Goal: Task Accomplishment & Management: Use online tool/utility

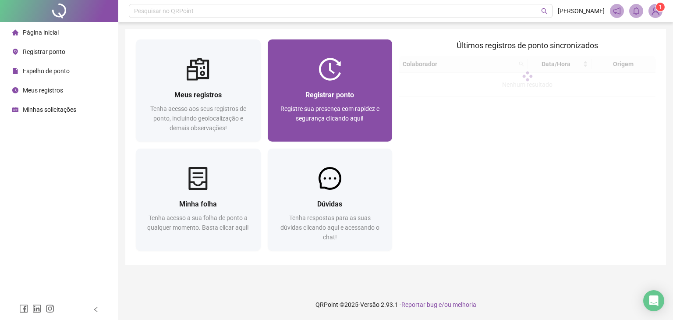
click at [329, 86] on div "Registrar ponto Registre sua presença com rapidez e segurança clicando aqui!" at bounding box center [330, 111] width 125 height 61
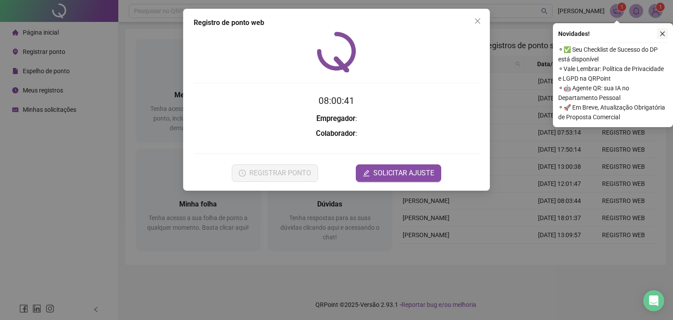
click at [662, 35] on icon "close" at bounding box center [662, 34] width 6 height 6
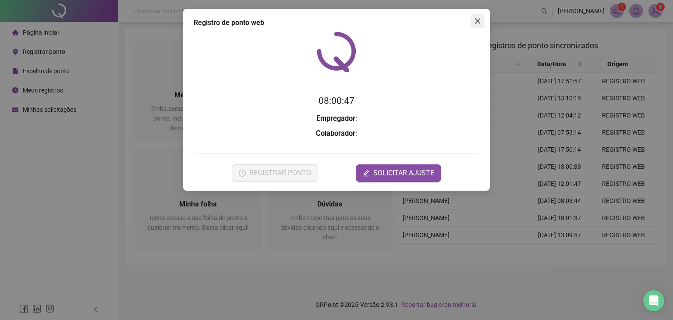
click at [480, 21] on icon "close" at bounding box center [477, 21] width 7 height 7
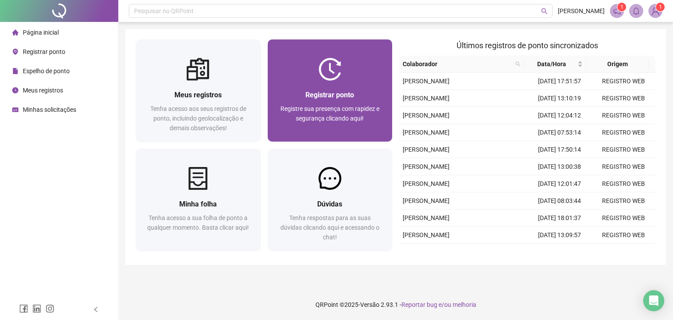
click at [371, 84] on div "Registrar ponto Registre sua presença com rapidez e segurança clicando aqui!" at bounding box center [330, 111] width 125 height 61
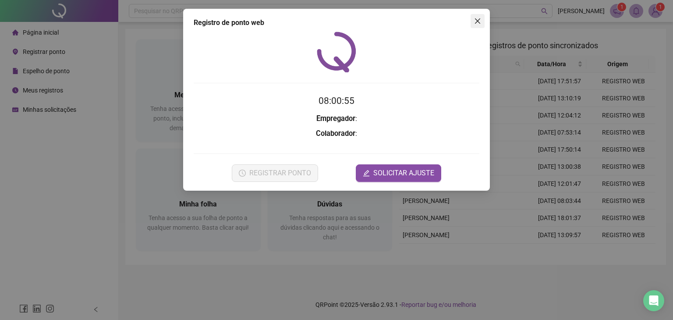
click at [473, 22] on span "Close" at bounding box center [477, 21] width 14 height 7
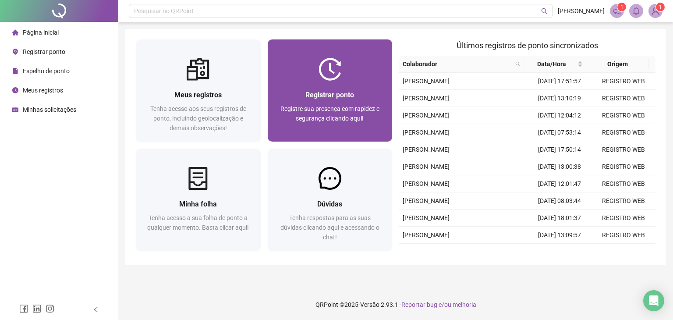
click at [353, 107] on span "Registre sua presença com rapidez e segurança clicando aqui!" at bounding box center [329, 113] width 99 height 17
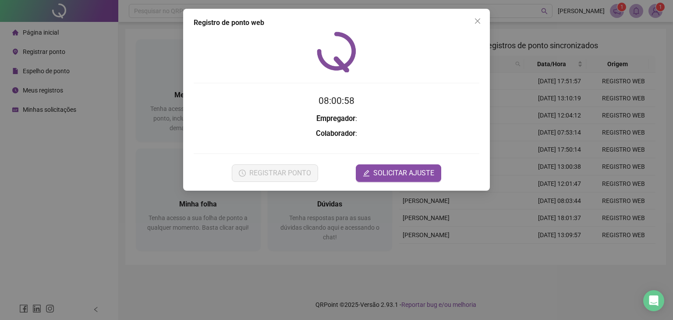
drag, startPoint x: 418, startPoint y: 121, endPoint x: 453, endPoint y: 56, distance: 74.3
click at [418, 121] on h3 "Empregador :" at bounding box center [337, 118] width 286 height 11
click at [480, 20] on icon "close" at bounding box center [477, 21] width 7 height 7
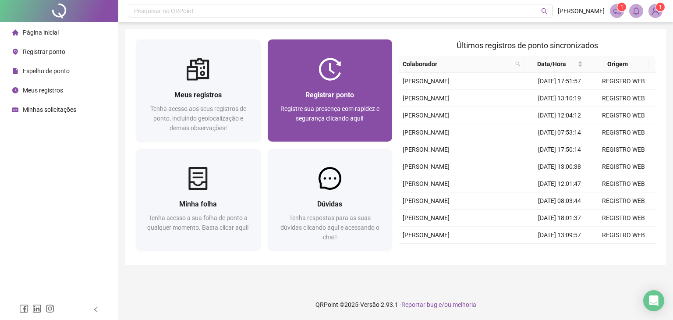
click at [368, 103] on div "Registrar ponto Registre sua presença com rapidez e segurança clicando aqui!" at bounding box center [330, 110] width 104 height 43
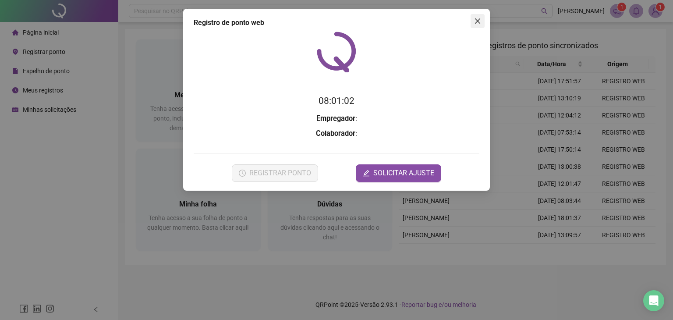
click at [479, 19] on icon "close" at bounding box center [477, 20] width 5 height 5
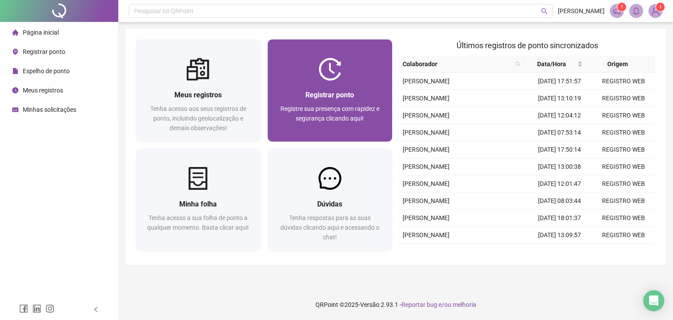
click at [327, 96] on span "Registrar ponto" at bounding box center [329, 95] width 49 height 8
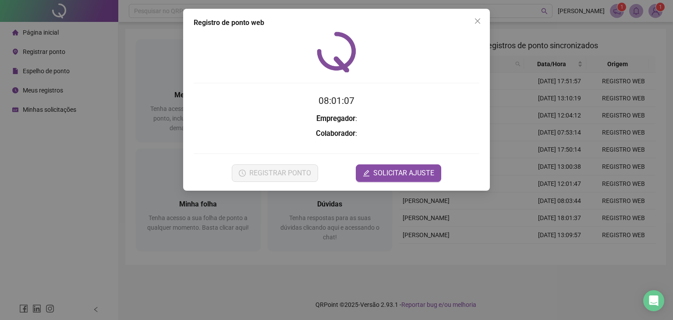
click at [477, 21] on icon "close" at bounding box center [477, 20] width 5 height 5
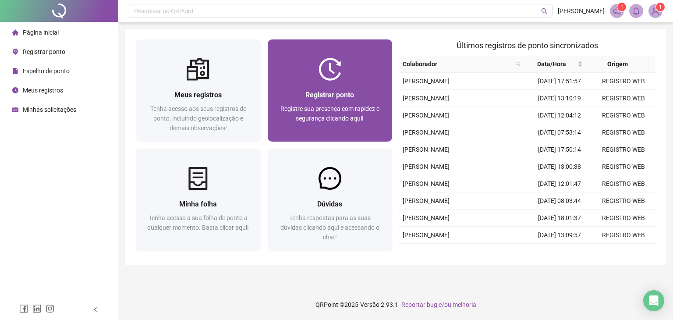
click at [325, 102] on div "Registrar ponto Registre sua presença com rapidez e segurança clicando aqui!" at bounding box center [330, 110] width 104 height 43
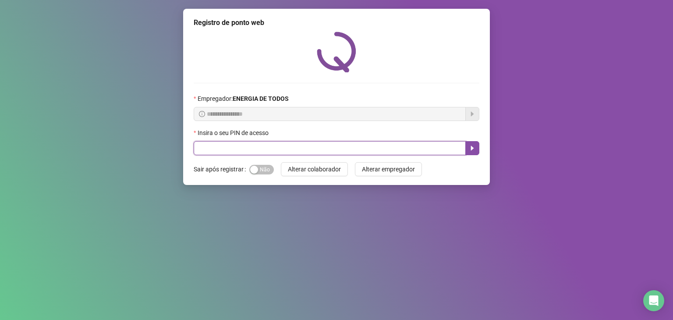
click at [224, 146] on input "text" at bounding box center [330, 148] width 272 height 14
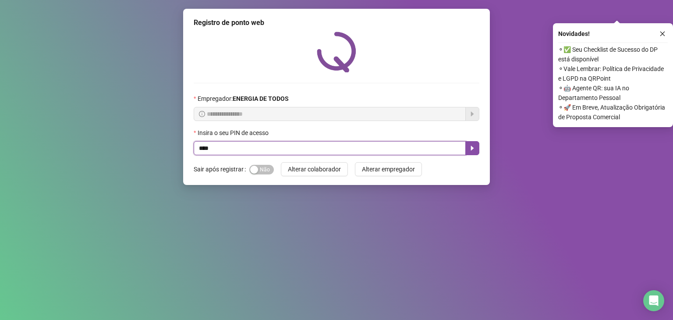
type input "*****"
click at [467, 153] on button "button" at bounding box center [472, 148] width 14 height 14
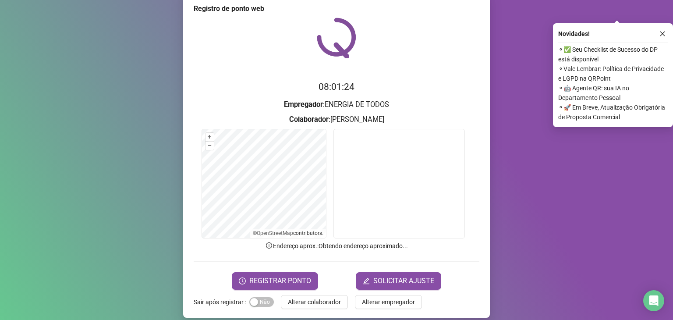
scroll to position [21, 0]
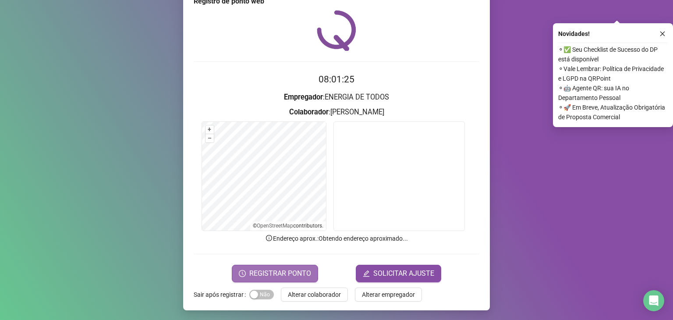
click at [258, 273] on span "REGISTRAR PONTO" at bounding box center [280, 273] width 62 height 11
